Goal: Go to known website: Go to known website

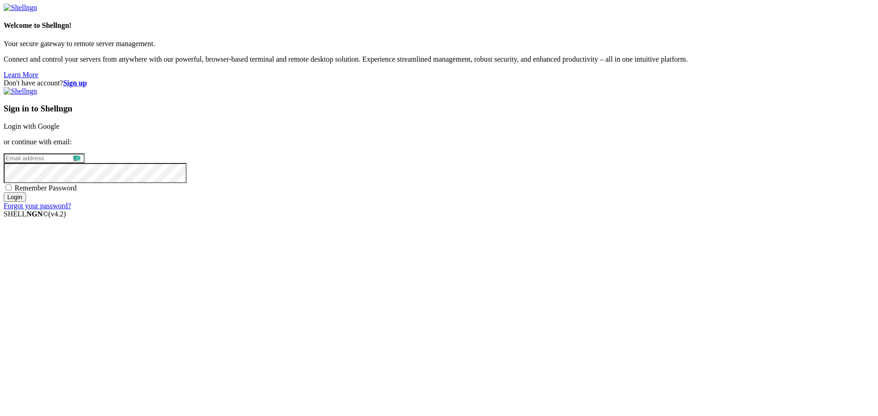
click at [59, 130] on link "Login with Google" at bounding box center [32, 127] width 56 height 8
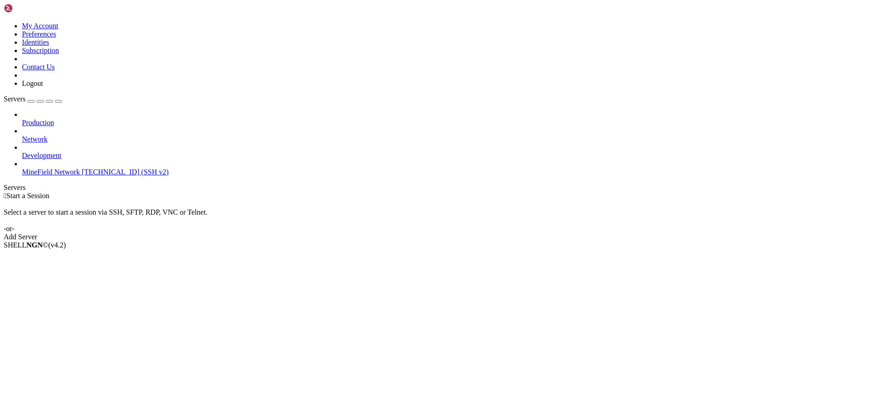
drag, startPoint x: 78, startPoint y: 142, endPoint x: 90, endPoint y: 133, distance: 14.4
click at [46, 257] on span "Connect" at bounding box center [34, 261] width 24 height 8
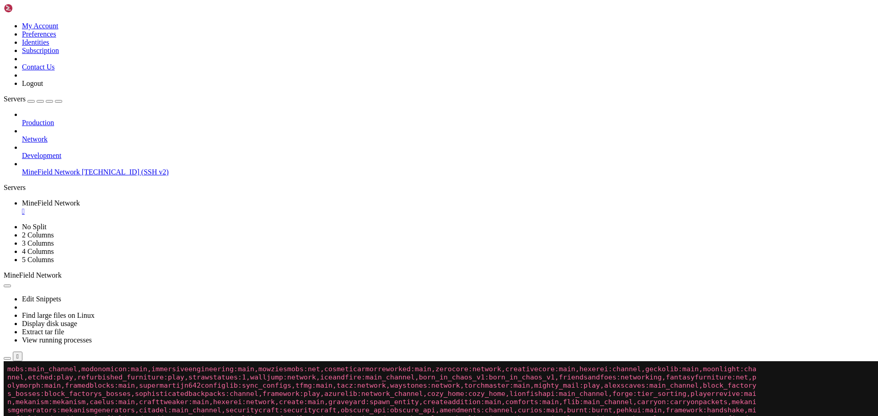
scroll to position [25, 0]
click at [56, 6] on link at bounding box center [30, 10] width 53 height 8
